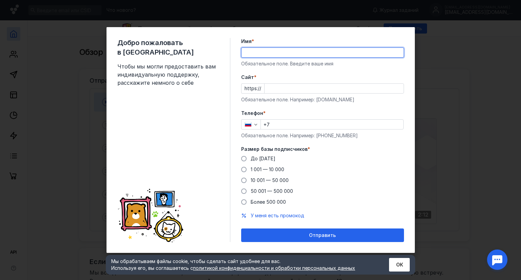
drag, startPoint x: 0, startPoint y: 0, endPoint x: 268, endPoint y: 56, distance: 274.2
click at [268, 56] on input "Имя *" at bounding box center [322, 52] width 162 height 9
type input "[GEOGRAPHIC_DATA]"
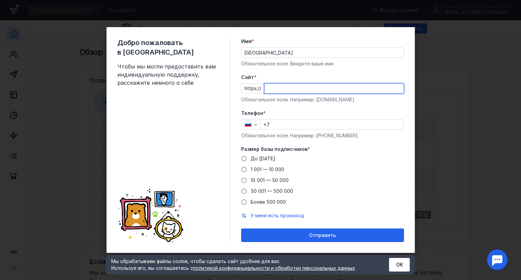
click at [274, 87] on input "Cайт *" at bounding box center [333, 88] width 139 height 9
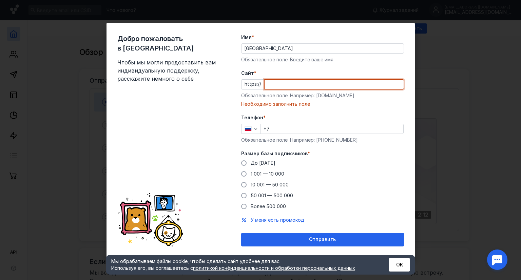
type input "ы"
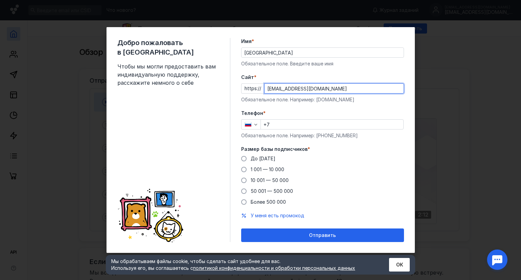
type input "[EMAIL_ADDRESS][DOMAIN_NAME]"
click at [275, 124] on input "+7" at bounding box center [332, 124] width 142 height 9
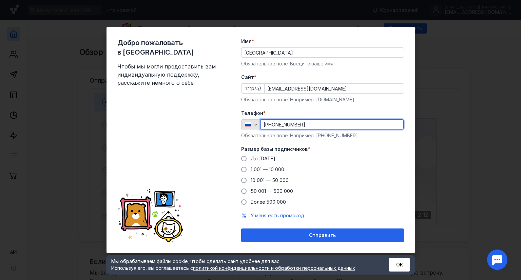
type input "[PHONE_NUMBER]"
click at [254, 125] on icon "button" at bounding box center [255, 124] width 5 height 5
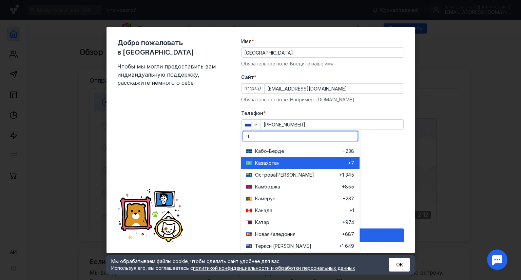
type input "rf"
click at [271, 161] on span "Казахста" at bounding box center [266, 162] width 22 height 7
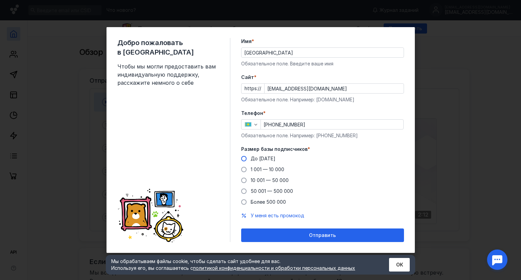
click at [261, 160] on span "До [DATE]" at bounding box center [262, 159] width 25 height 6
click at [0, 0] on input "До [DATE]" at bounding box center [0, 0] width 0 height 0
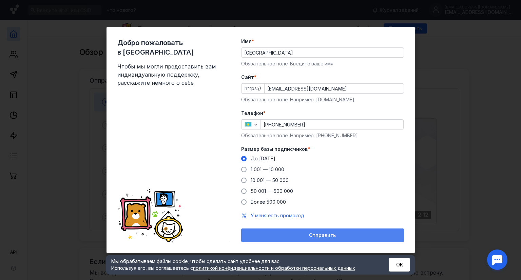
click at [323, 234] on span "Отправить" at bounding box center [322, 236] width 27 height 6
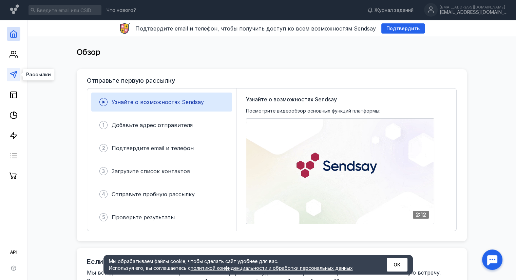
click at [13, 77] on icon at bounding box center [13, 74] width 8 height 8
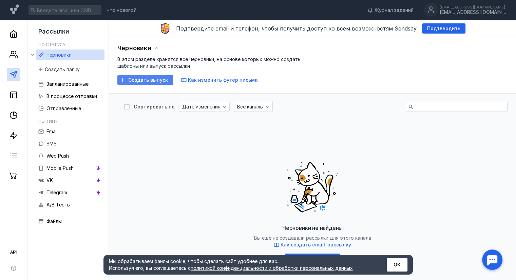
click at [155, 81] on span "Создать выпуск" at bounding box center [148, 80] width 40 height 6
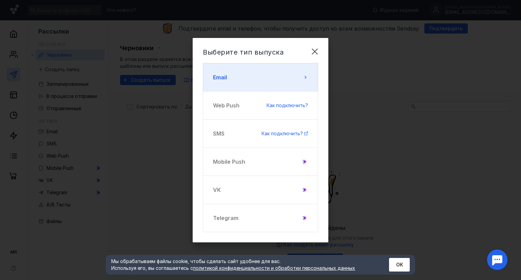
click at [296, 74] on button "Email" at bounding box center [260, 77] width 115 height 28
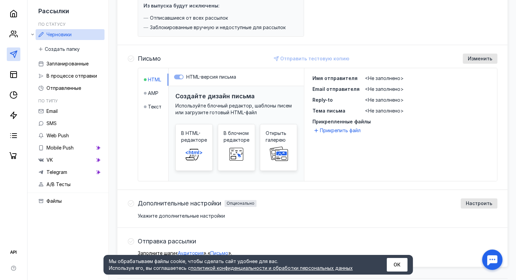
scroll to position [136, 0]
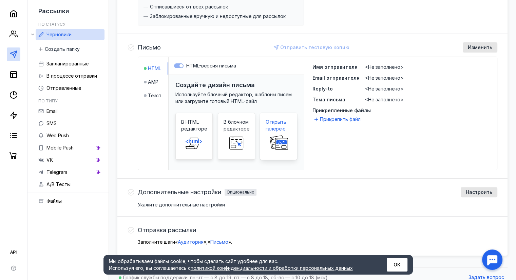
click at [279, 126] on span "Открыть галерею" at bounding box center [278, 126] width 26 height 14
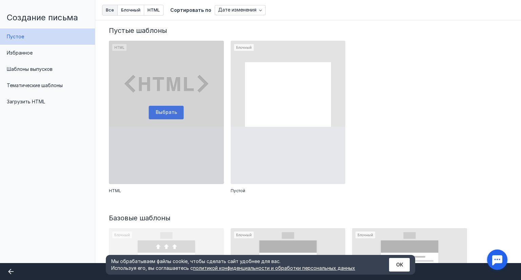
click at [160, 109] on div at bounding box center [166, 112] width 115 height 143
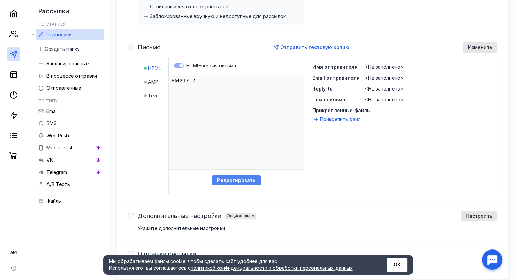
click at [233, 178] on span "Редактировать" at bounding box center [236, 181] width 38 height 6
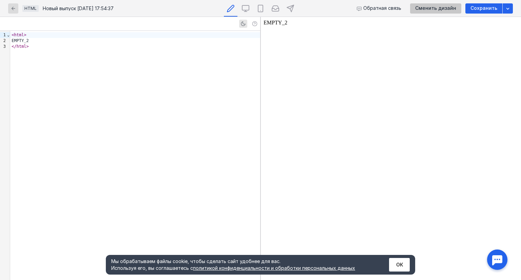
click at [447, 12] on div "Сменить дизайн" at bounding box center [435, 8] width 51 height 10
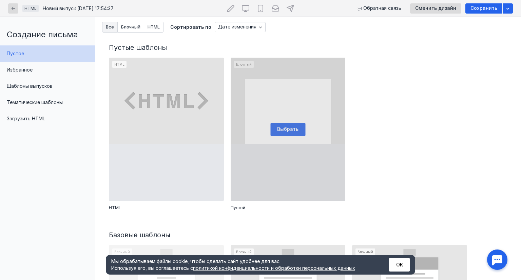
click at [284, 114] on div at bounding box center [287, 129] width 115 height 143
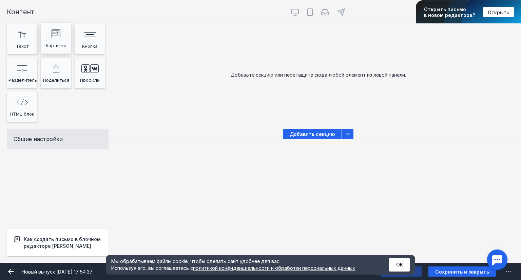
click at [58, 41] on div "Картинка" at bounding box center [55, 45] width 27 height 10
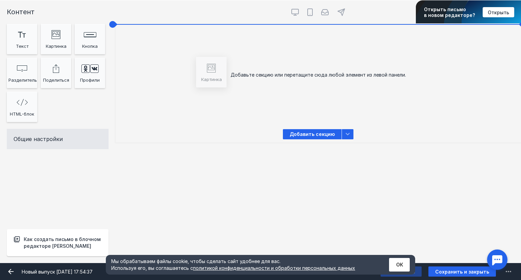
drag, startPoint x: 53, startPoint y: 37, endPoint x: 208, endPoint y: 71, distance: 159.0
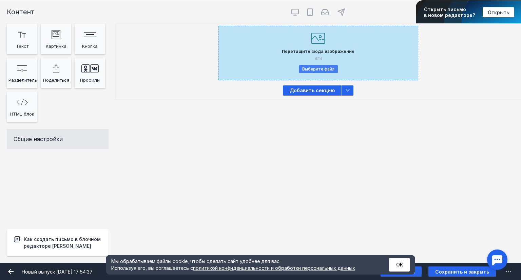
click at [310, 72] on button "Выберите файл" at bounding box center [318, 69] width 39 height 8
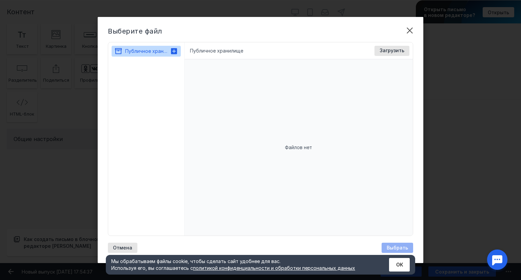
click at [175, 50] on icon at bounding box center [174, 51] width 6 height 6
click at [391, 52] on span "Загрузить" at bounding box center [391, 51] width 25 height 6
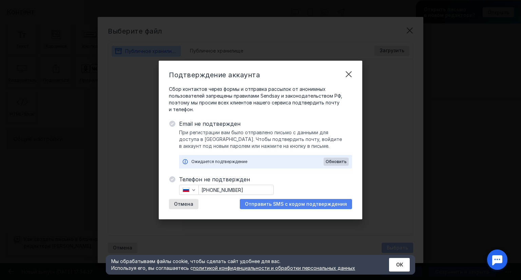
click at [284, 205] on span "Отправить SMS с кодом подтверждения" at bounding box center [296, 204] width 102 height 6
